Goal: Complete application form

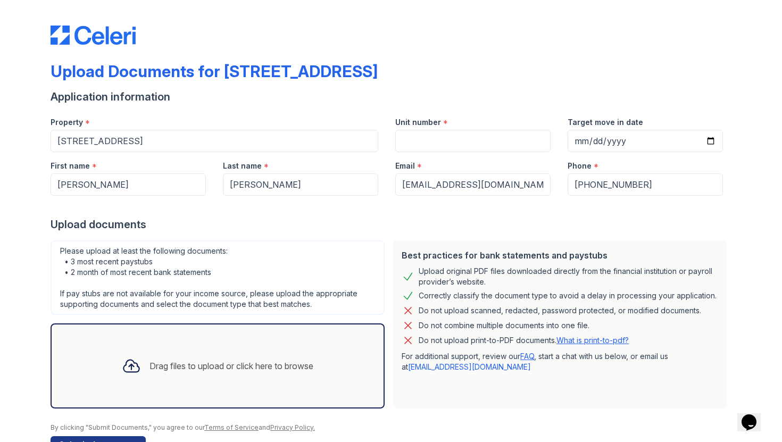
scroll to position [32, 0]
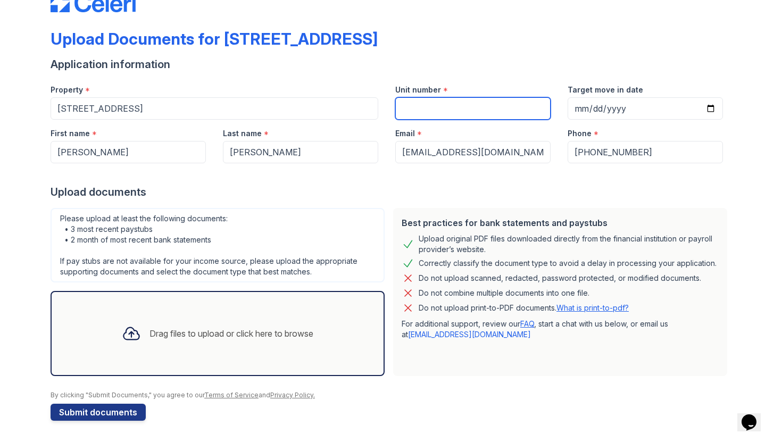
click at [446, 112] on input "Unit number" at bounding box center [473, 108] width 155 height 22
type input "E"
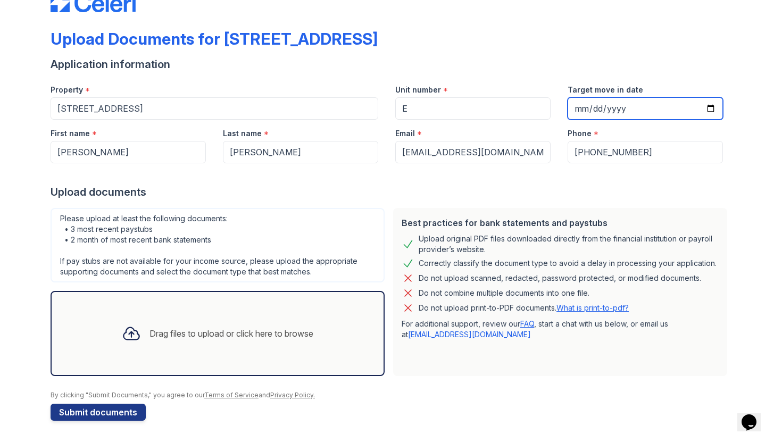
click at [586, 110] on input "Target move in date" at bounding box center [645, 108] width 155 height 22
click at [713, 109] on input "Target move in date" at bounding box center [645, 108] width 155 height 22
click at [707, 111] on input "[DATE]" at bounding box center [645, 108] width 155 height 22
type input "[DATE]"
click at [279, 320] on div "Drag files to upload or click here to browse" at bounding box center [217, 334] width 209 height 36
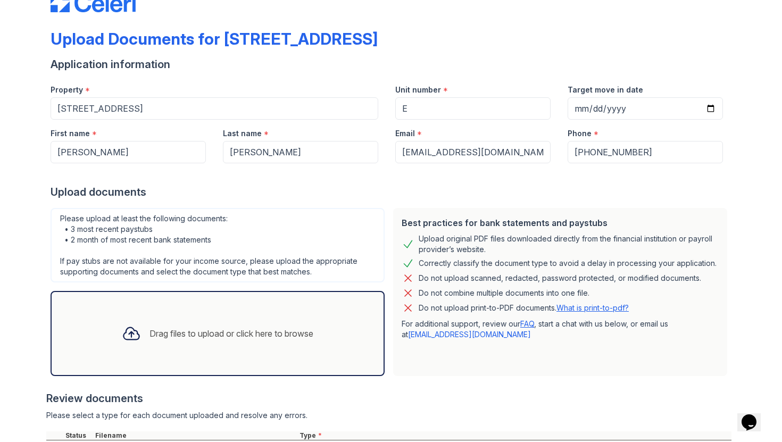
scroll to position [187, 0]
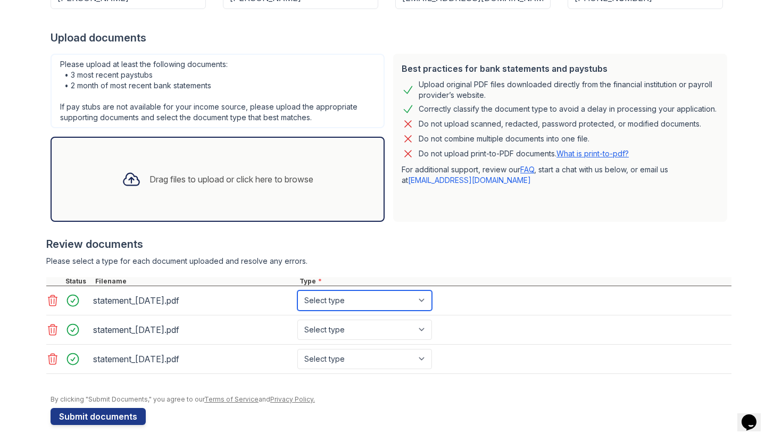
click at [350, 306] on select "Select type Paystub Bank Statement Offer Letter Tax Documents Benefit Award Let…" at bounding box center [365, 301] width 135 height 20
select select "bank_statement"
click at [298, 291] on select "Select type Paystub Bank Statement Offer Letter Tax Documents Benefit Award Let…" at bounding box center [365, 301] width 135 height 20
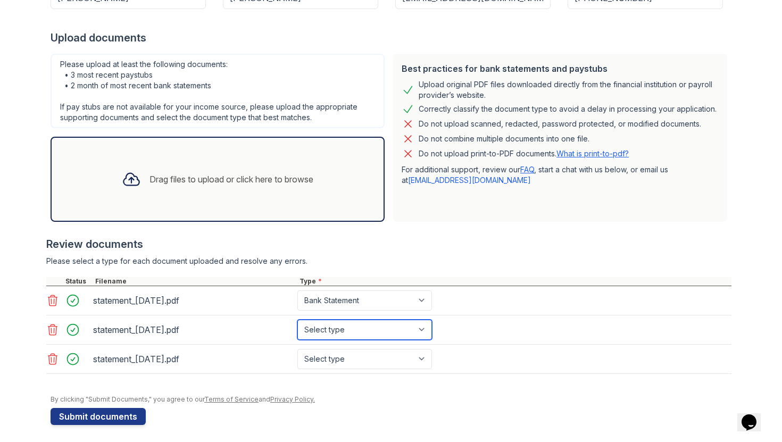
click at [374, 322] on select "Select type Paystub Bank Statement Offer Letter Tax Documents Benefit Award Let…" at bounding box center [365, 330] width 135 height 20
select select "bank_statement"
click at [298, 320] on select "Select type Paystub Bank Statement Offer Letter Tax Documents Benefit Award Let…" at bounding box center [365, 330] width 135 height 20
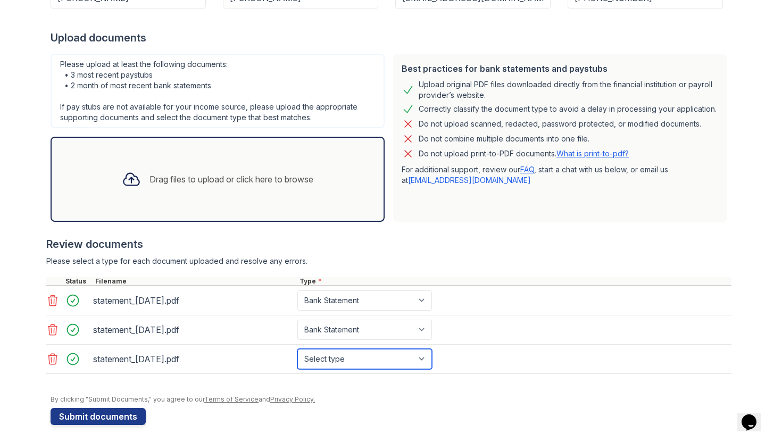
click at [373, 351] on select "Select type Paystub Bank Statement Offer Letter Tax Documents Benefit Award Let…" at bounding box center [365, 359] width 135 height 20
select select "bank_statement"
click at [298, 349] on select "Select type Paystub Bank Statement Offer Letter Tax Documents Benefit Award Let…" at bounding box center [365, 359] width 135 height 20
click at [370, 391] on div at bounding box center [391, 390] width 681 height 11
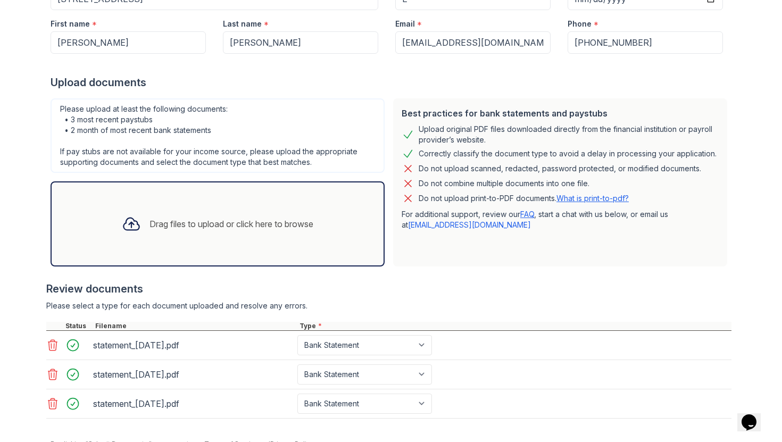
scroll to position [191, 0]
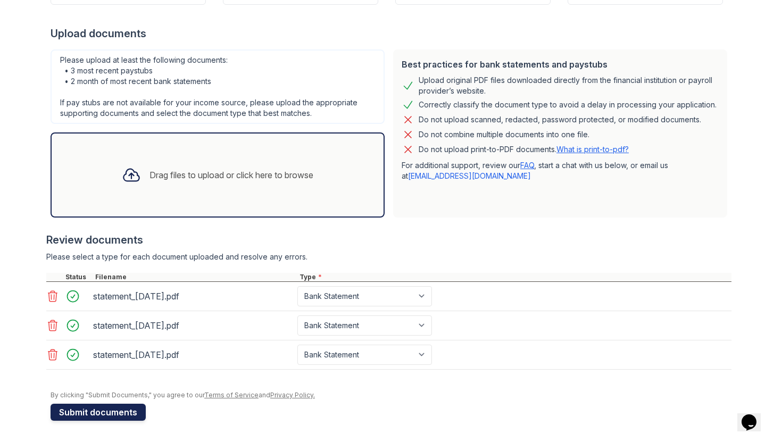
click at [136, 405] on button "Submit documents" at bounding box center [98, 412] width 95 height 17
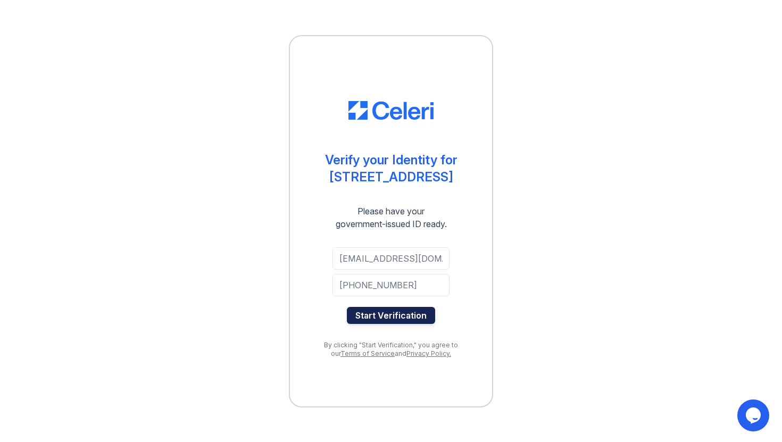
click at [408, 318] on button "Start Verification" at bounding box center [391, 315] width 88 height 17
